Goal: Check status

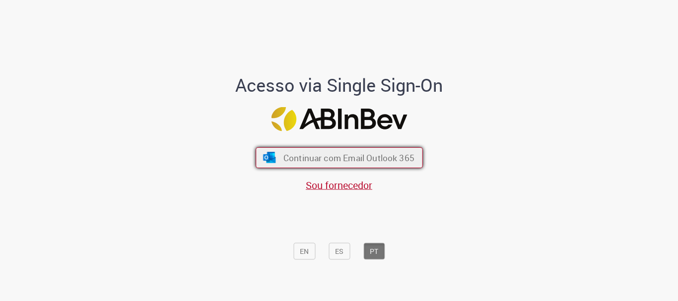
click at [379, 167] on button "Continuar com Email Outlook 365" at bounding box center [339, 157] width 167 height 21
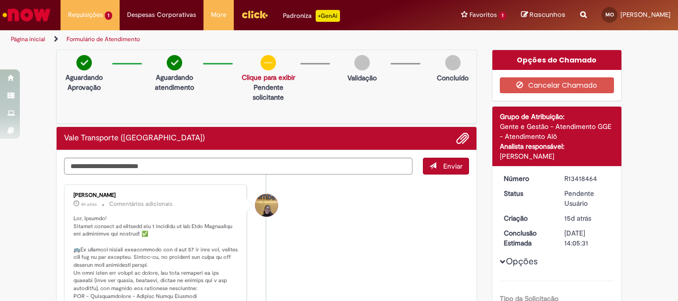
click at [263, 66] on img at bounding box center [268, 62] width 15 height 15
click at [264, 76] on link "Clique para exibir" at bounding box center [269, 77] width 54 height 9
click at [345, 116] on div "Aguardando Aprovação Aguardando atendimento Solicitação aprovada Clique para ex…" at bounding box center [266, 87] width 421 height 74
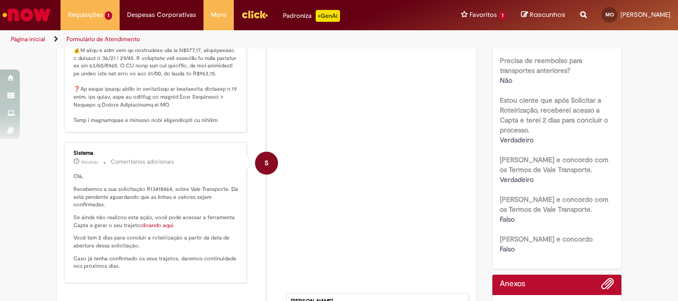
scroll to position [397, 0]
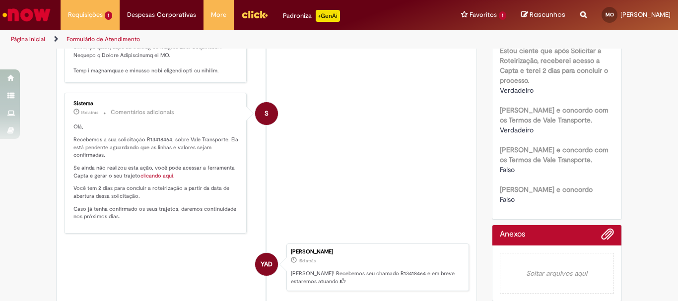
click at [161, 180] on link "clicando aqui." at bounding box center [158, 175] width 34 height 7
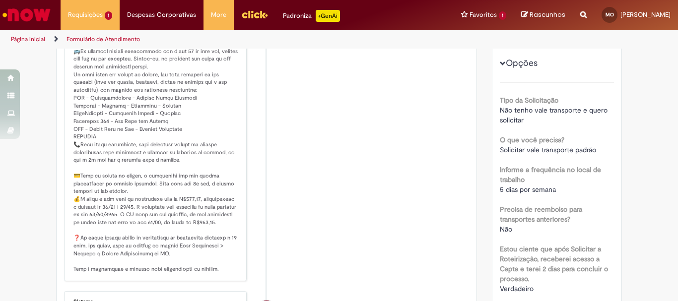
scroll to position [50, 0]
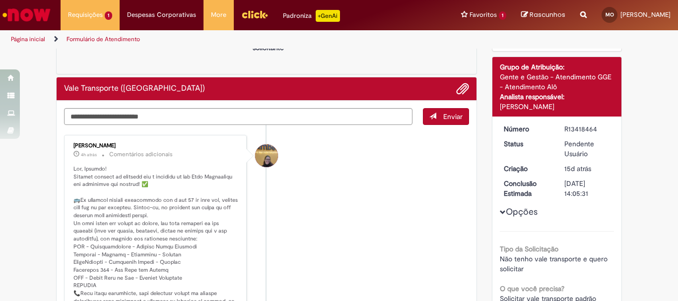
click at [292, 229] on li "[PERSON_NAME] 4h atrás 4 horas atrás Comentários adicionais" at bounding box center [266, 282] width 405 height 295
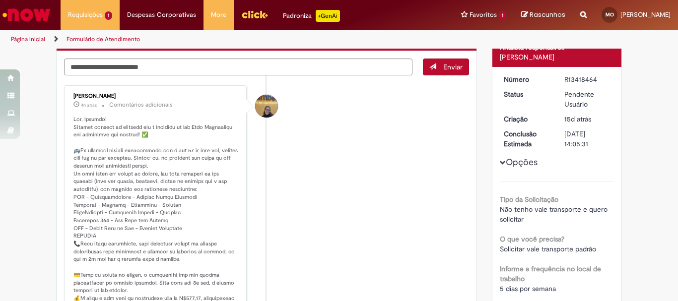
scroll to position [149, 0]
